Goal: Check status: Check status

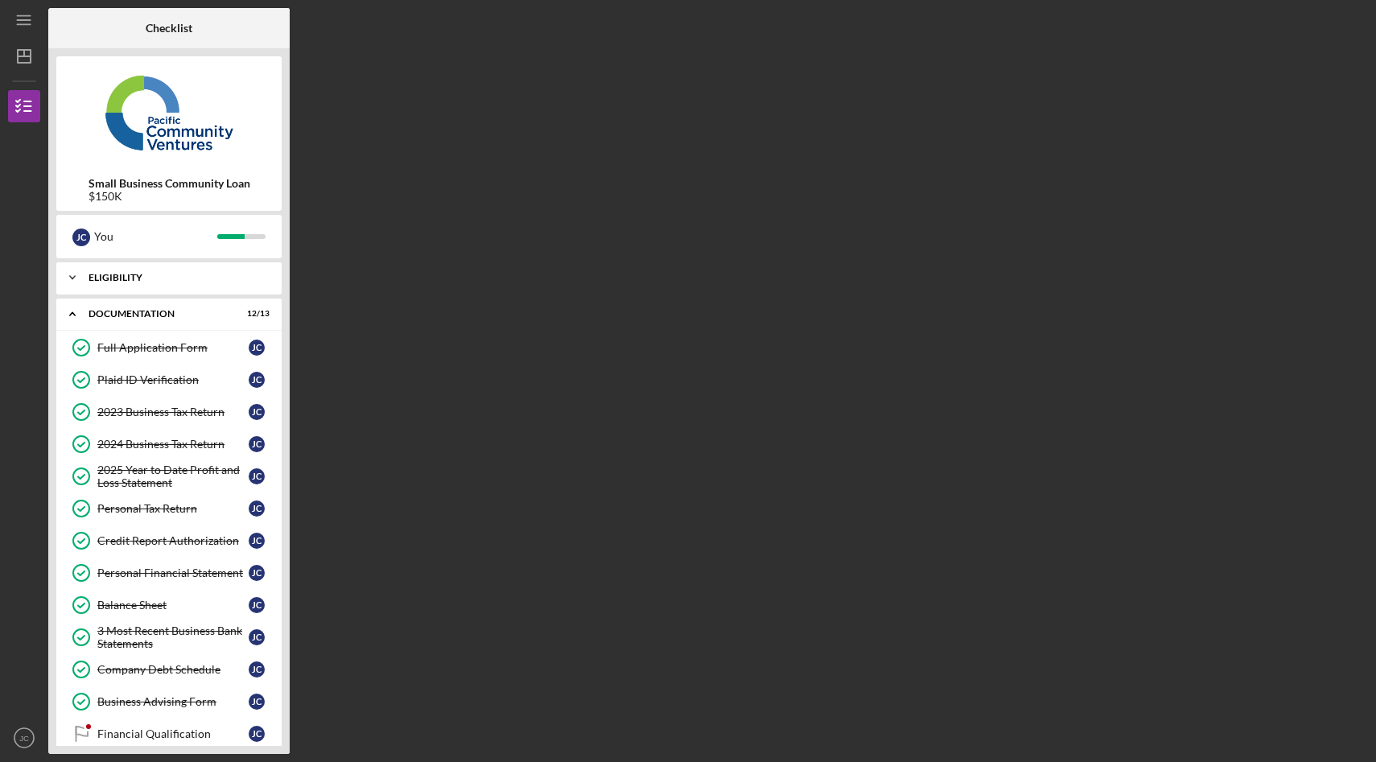
click at [73, 280] on icon "Icon/Expander" at bounding box center [72, 277] width 32 height 32
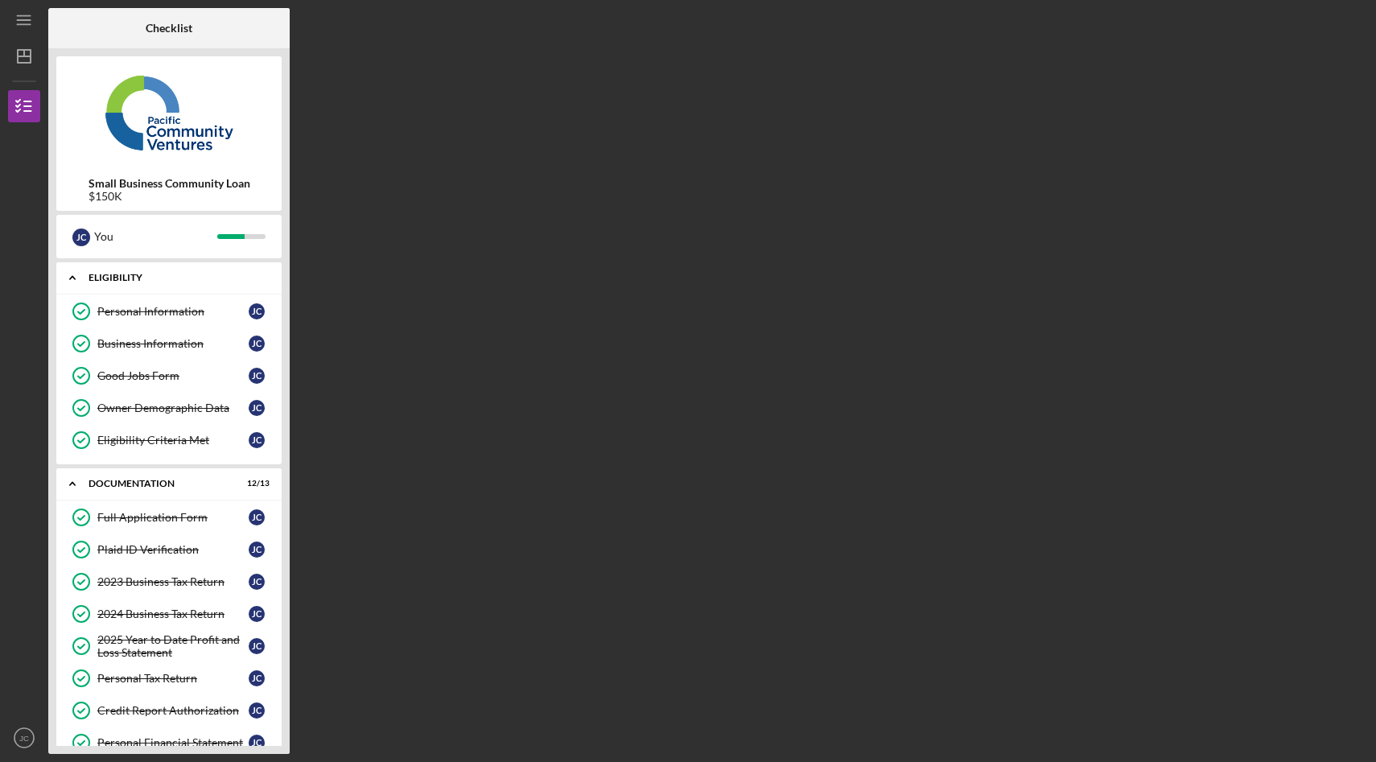
click at [73, 280] on icon "Icon/Expander" at bounding box center [72, 277] width 32 height 32
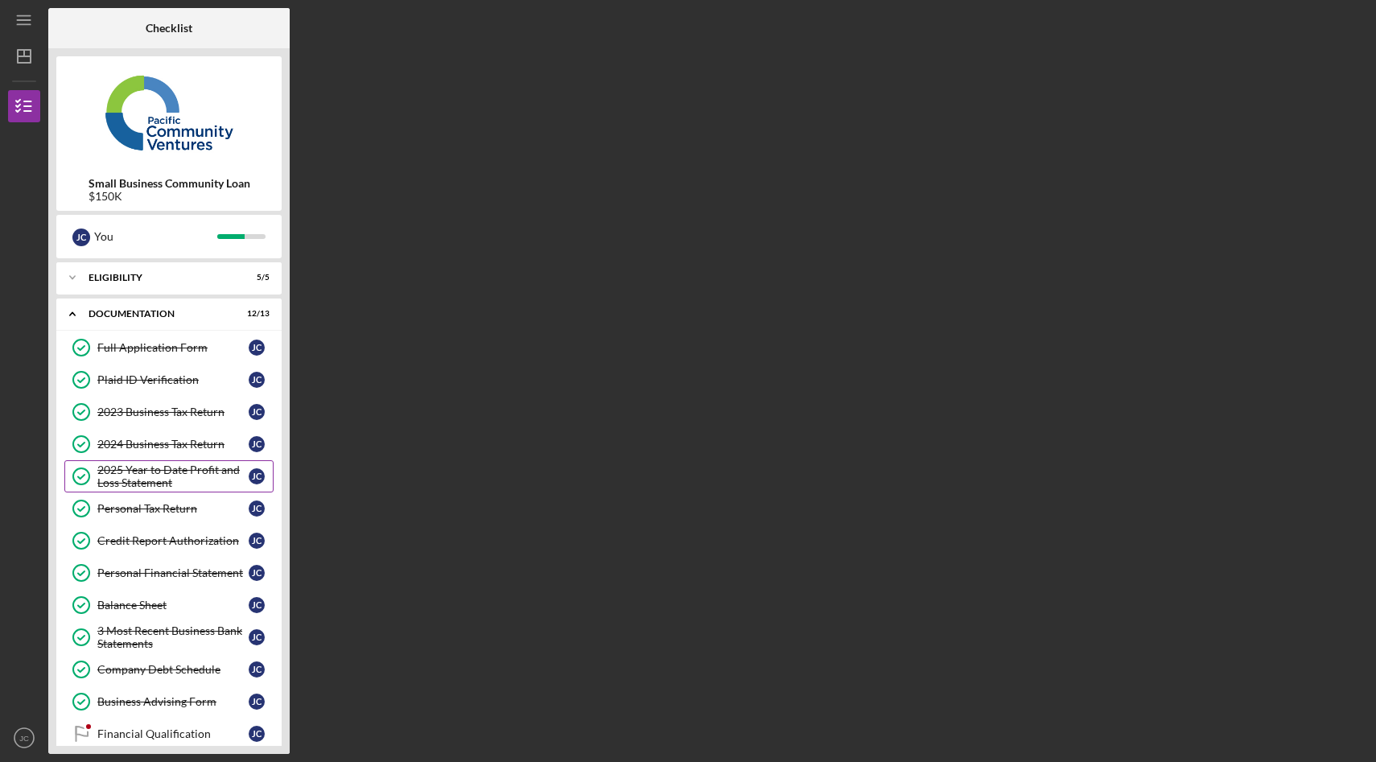
scroll to position [93, 0]
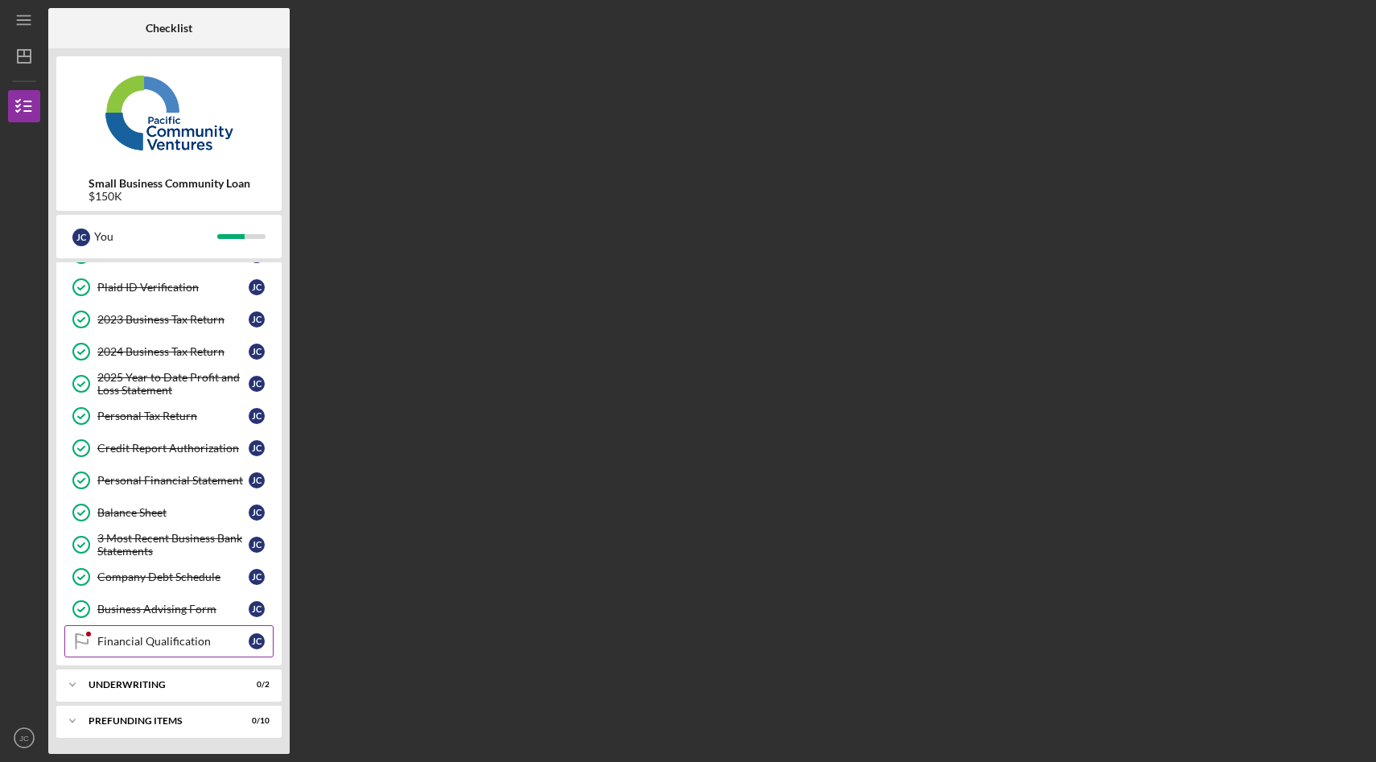
click at [182, 644] on div "Financial Qualification" at bounding box center [172, 641] width 151 height 13
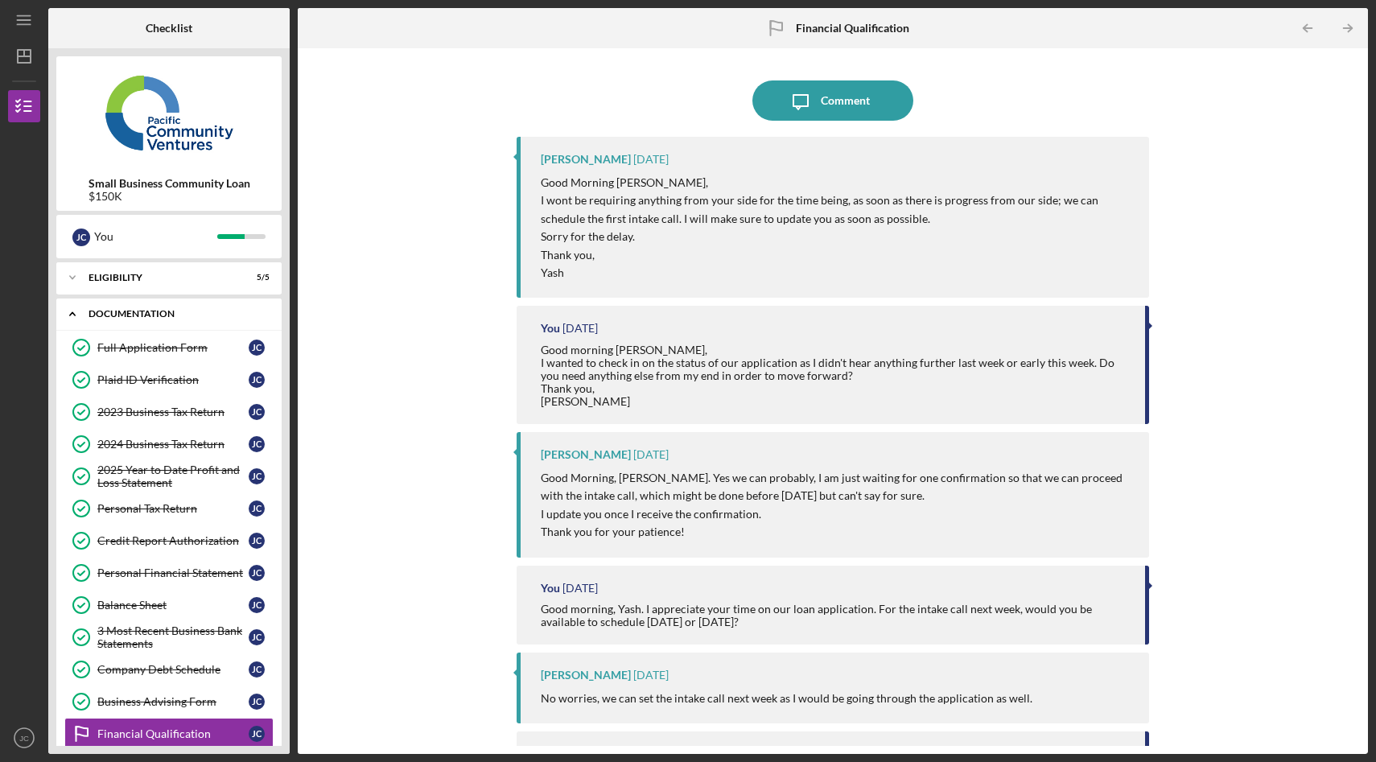
click at [79, 315] on icon "Icon/Expander" at bounding box center [72, 314] width 32 height 32
